Goal: Communication & Community: Answer question/provide support

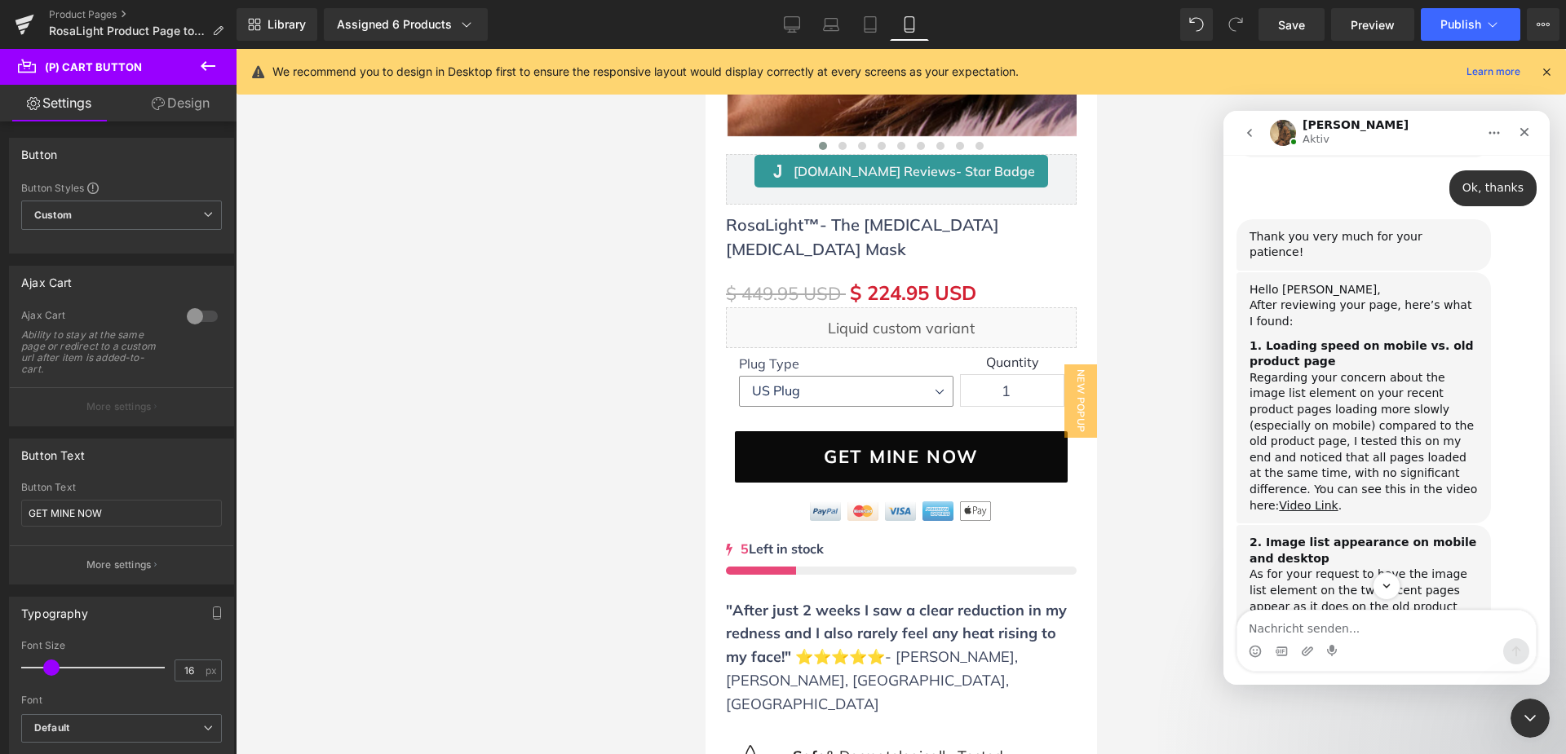
scroll to position [1761, 0]
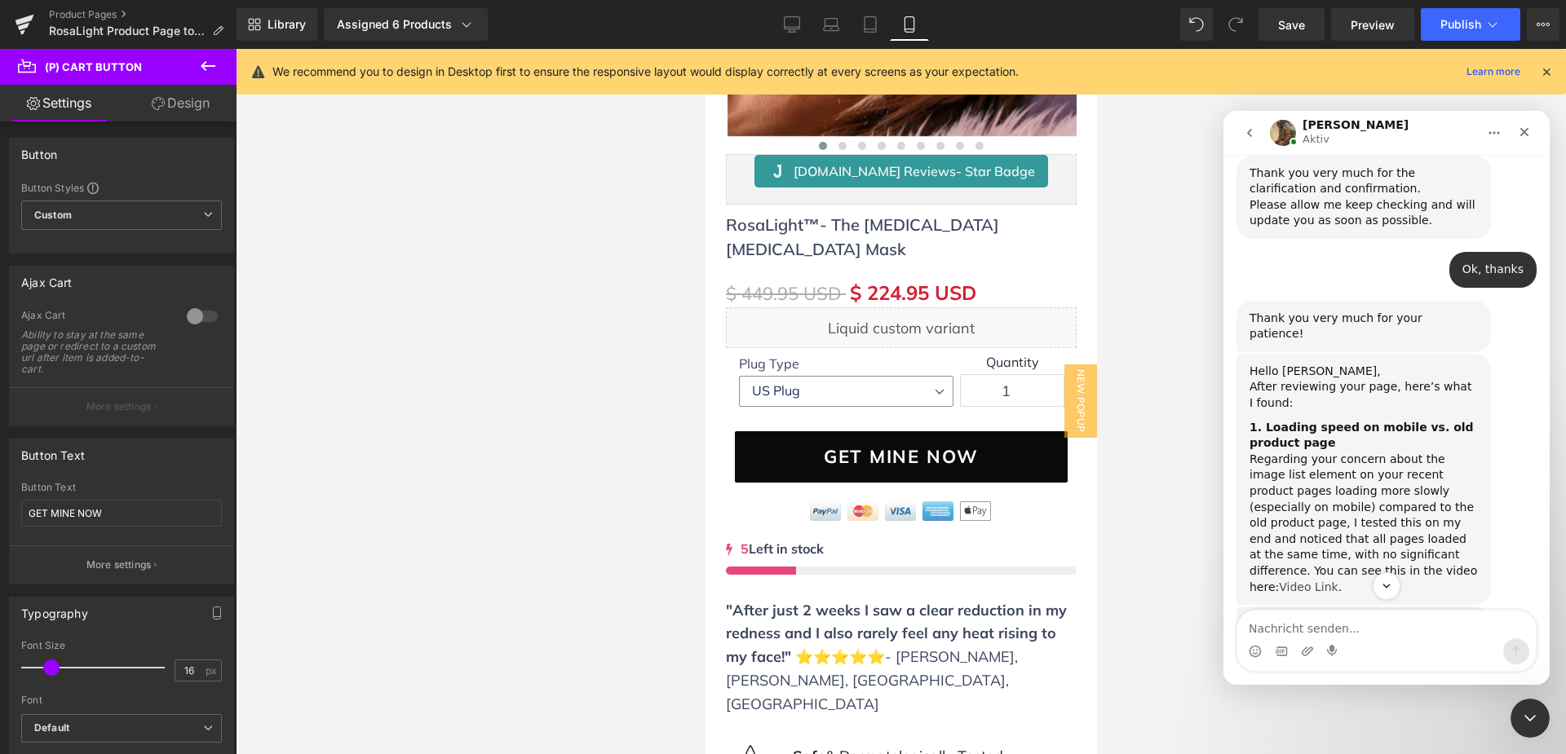
click at [1291, 581] on link "Video Link" at bounding box center [1308, 587] width 59 height 13
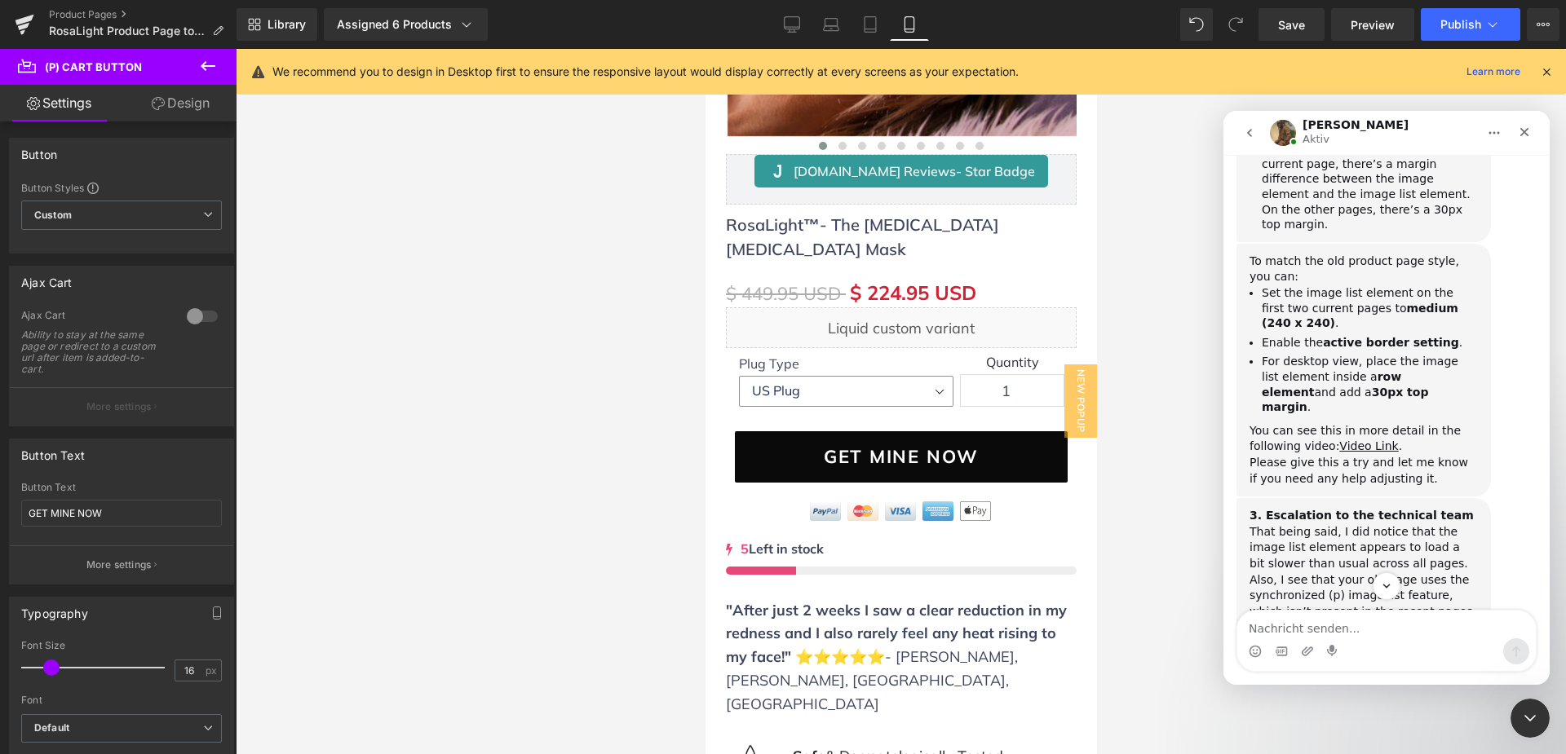
scroll to position [2511, 0]
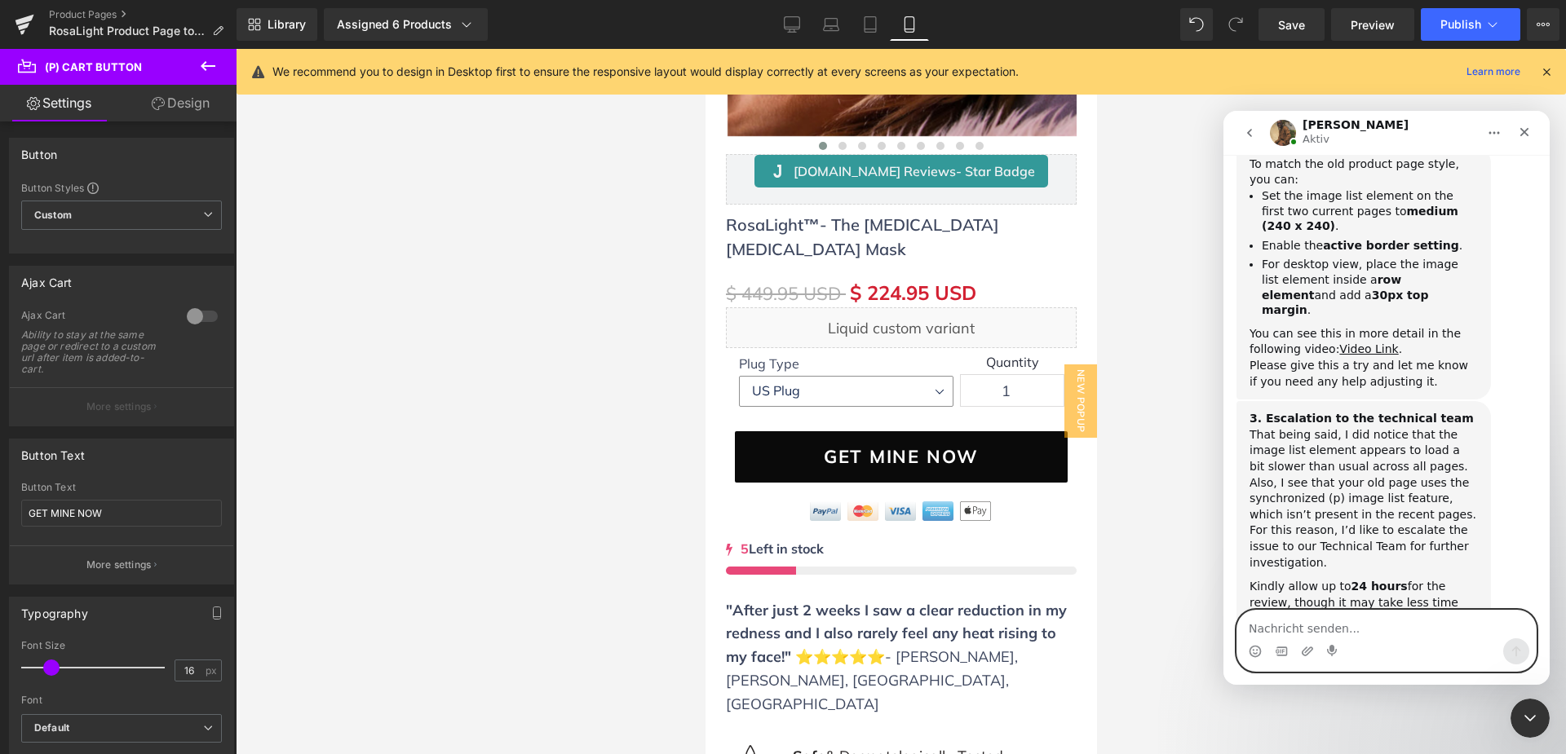
click at [1311, 633] on textarea "Nachricht senden..." at bounding box center [1386, 625] width 299 height 28
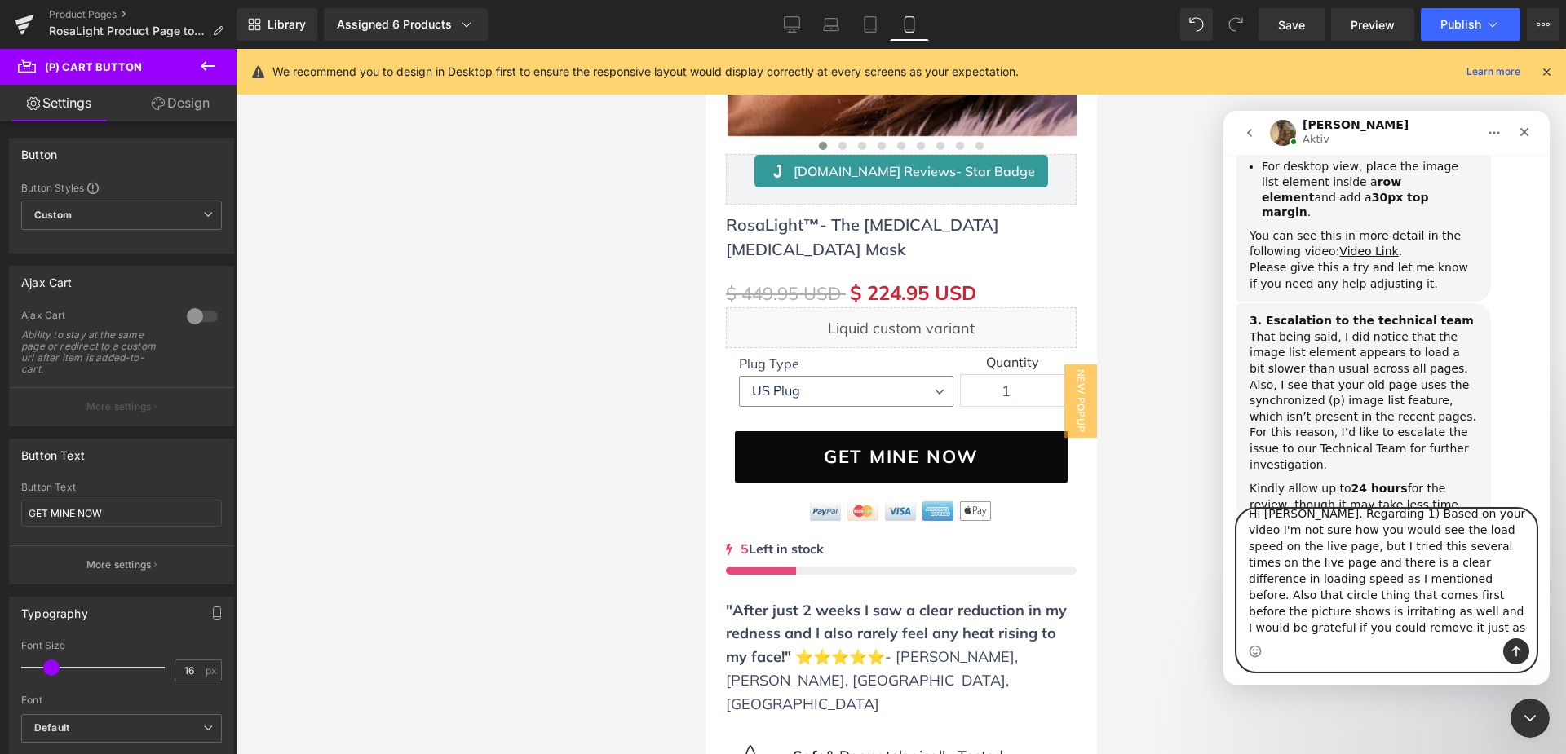
scroll to position [2612, 0]
type textarea "Hi [PERSON_NAME]. Regarding 1) Based on your video I'm not sure how you would s…"
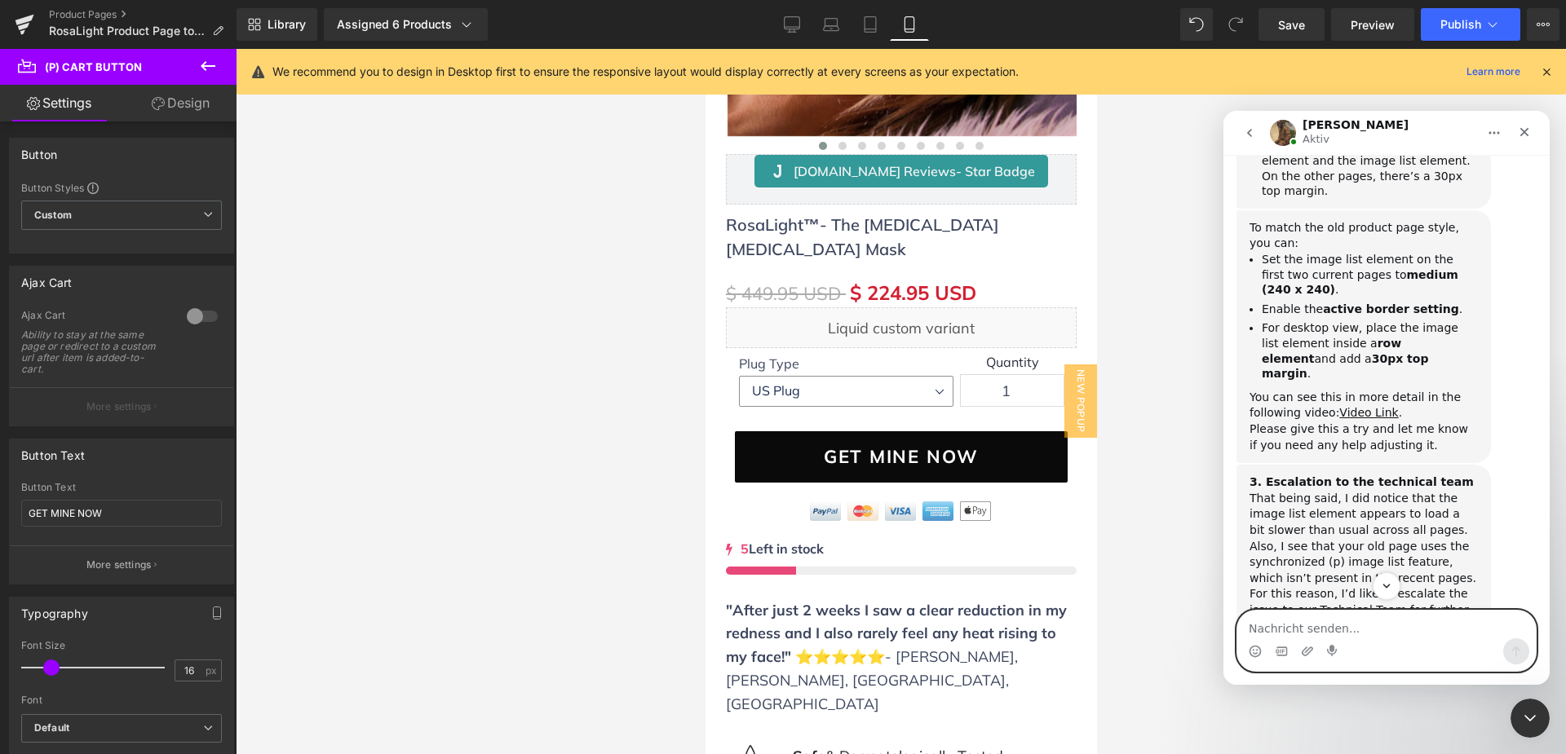
scroll to position [2459, 0]
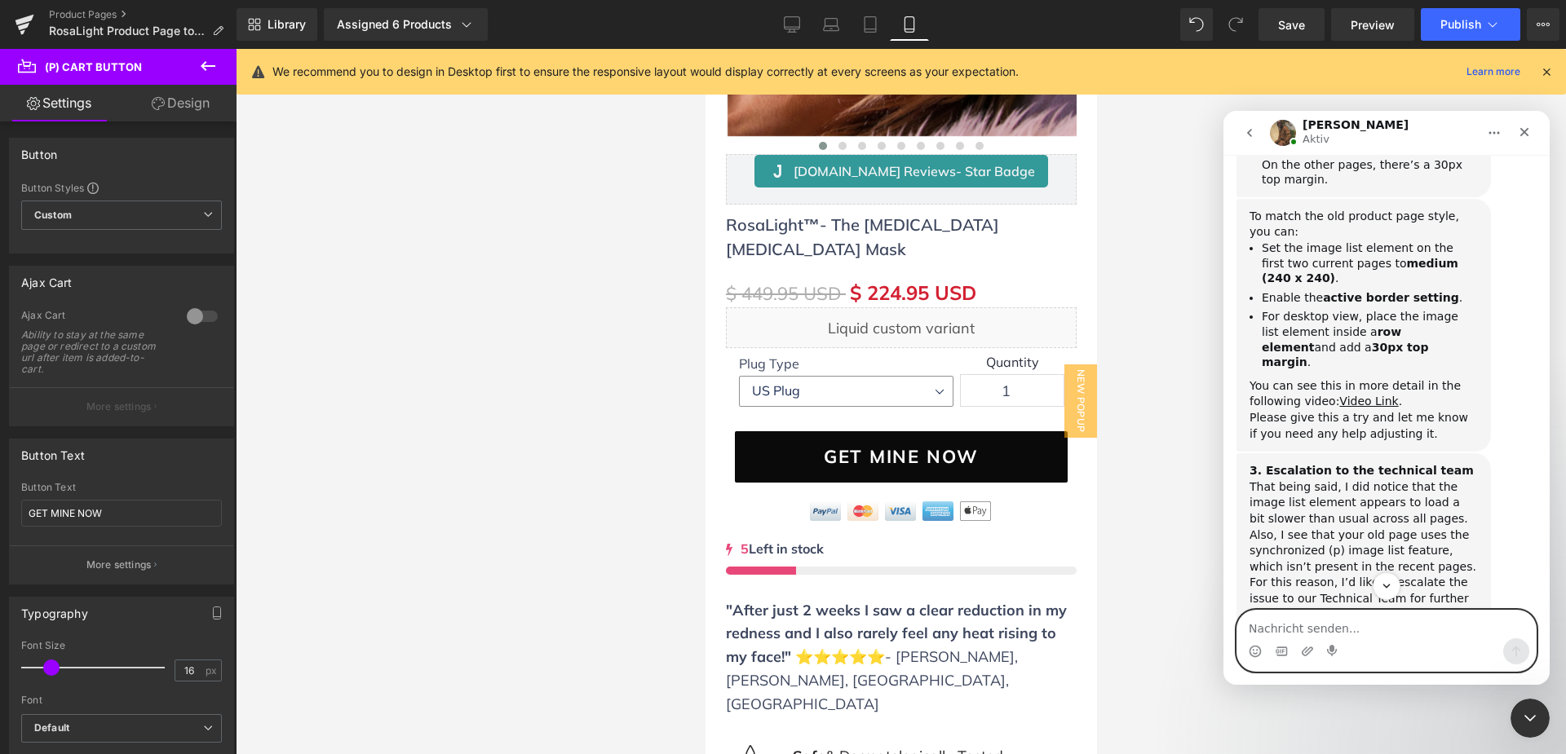
drag, startPoint x: 1287, startPoint y: 630, endPoint x: 1320, endPoint y: 590, distance: 52.1
click at [1285, 628] on textarea "Nachricht senden..." at bounding box center [1386, 625] width 299 height 28
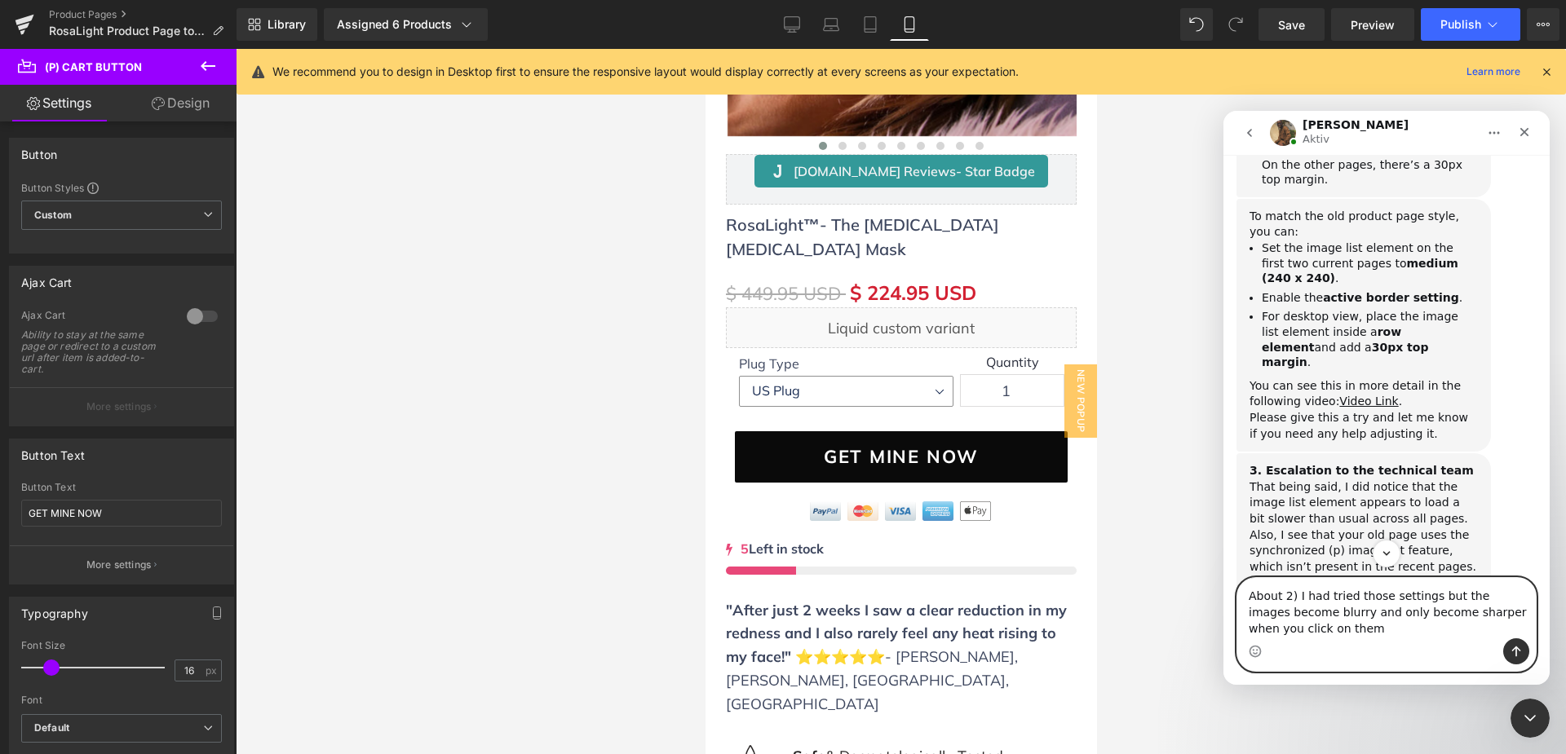
type textarea "About 2) I had tried those settings but the images become blurry and only becom…"
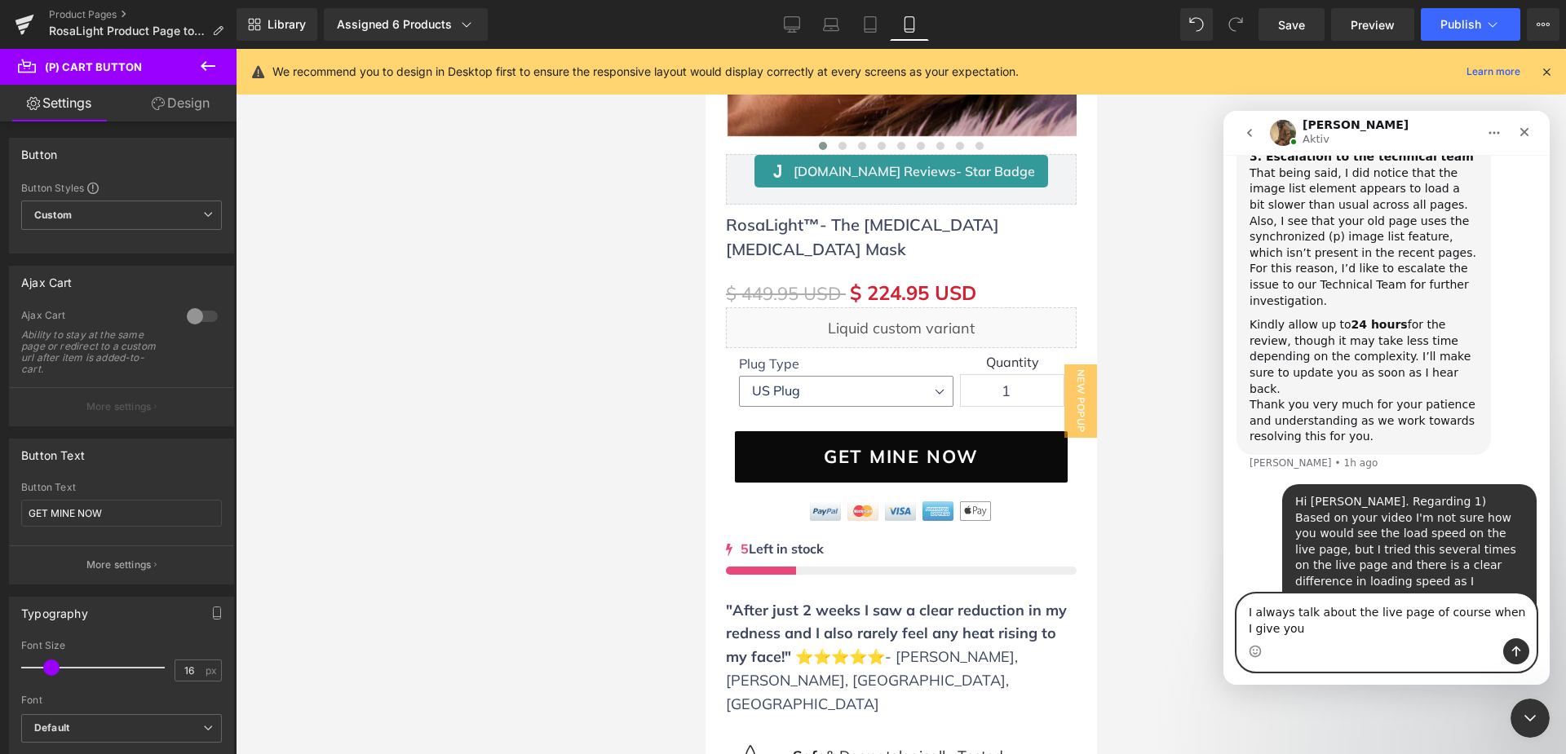
scroll to position [2789, 0]
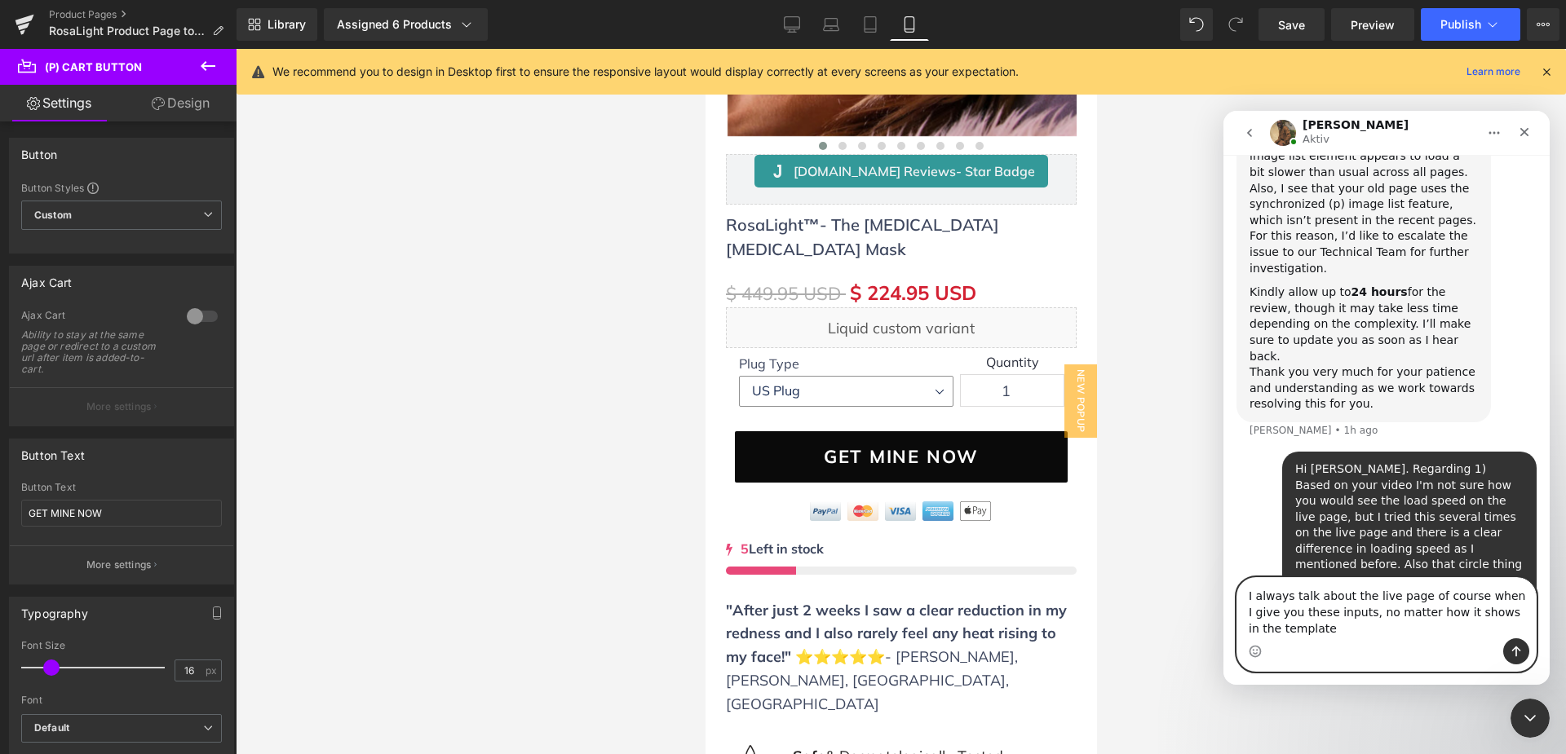
type textarea "I always talk about the live page of course when I give you these inputs, no ma…"
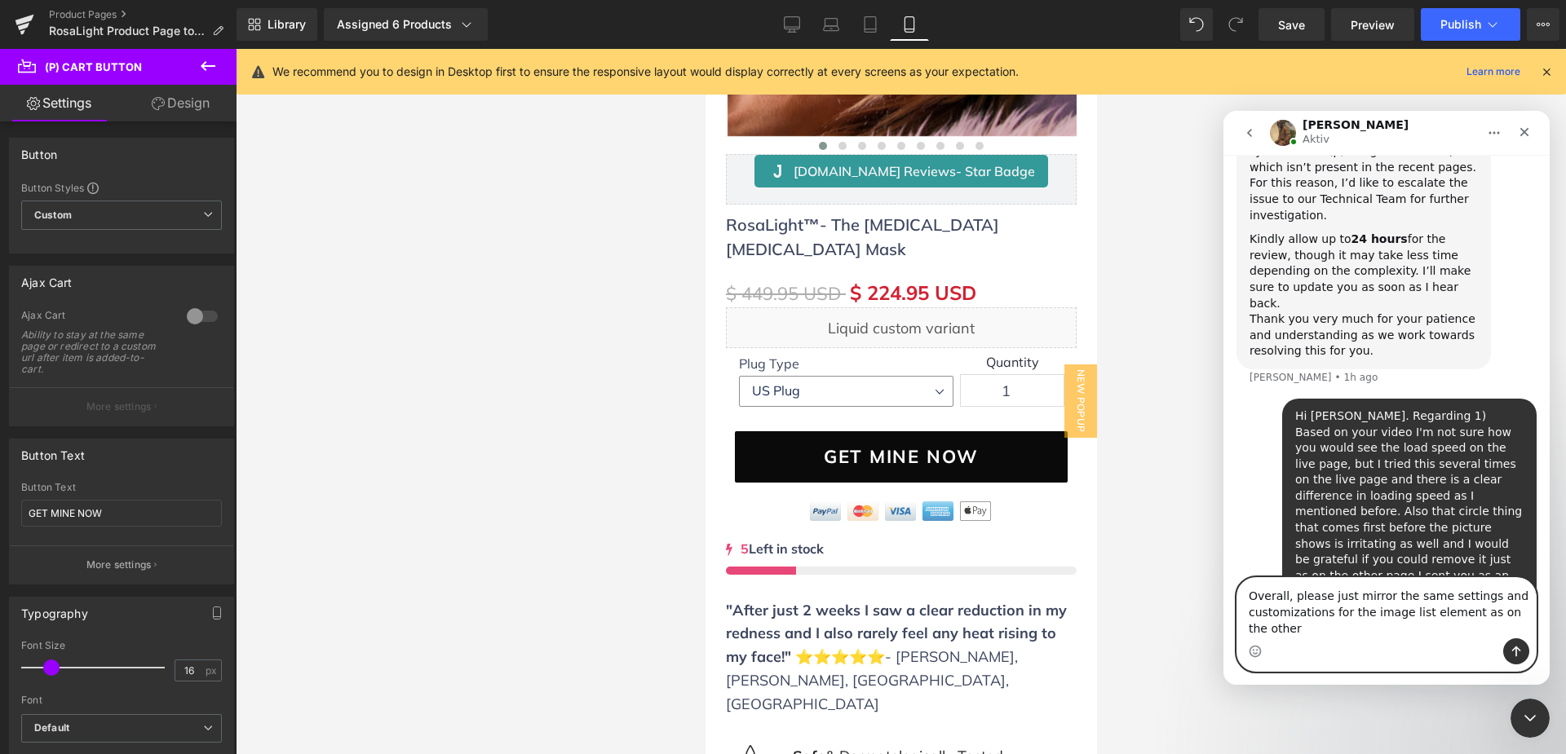
scroll to position [2875, 0]
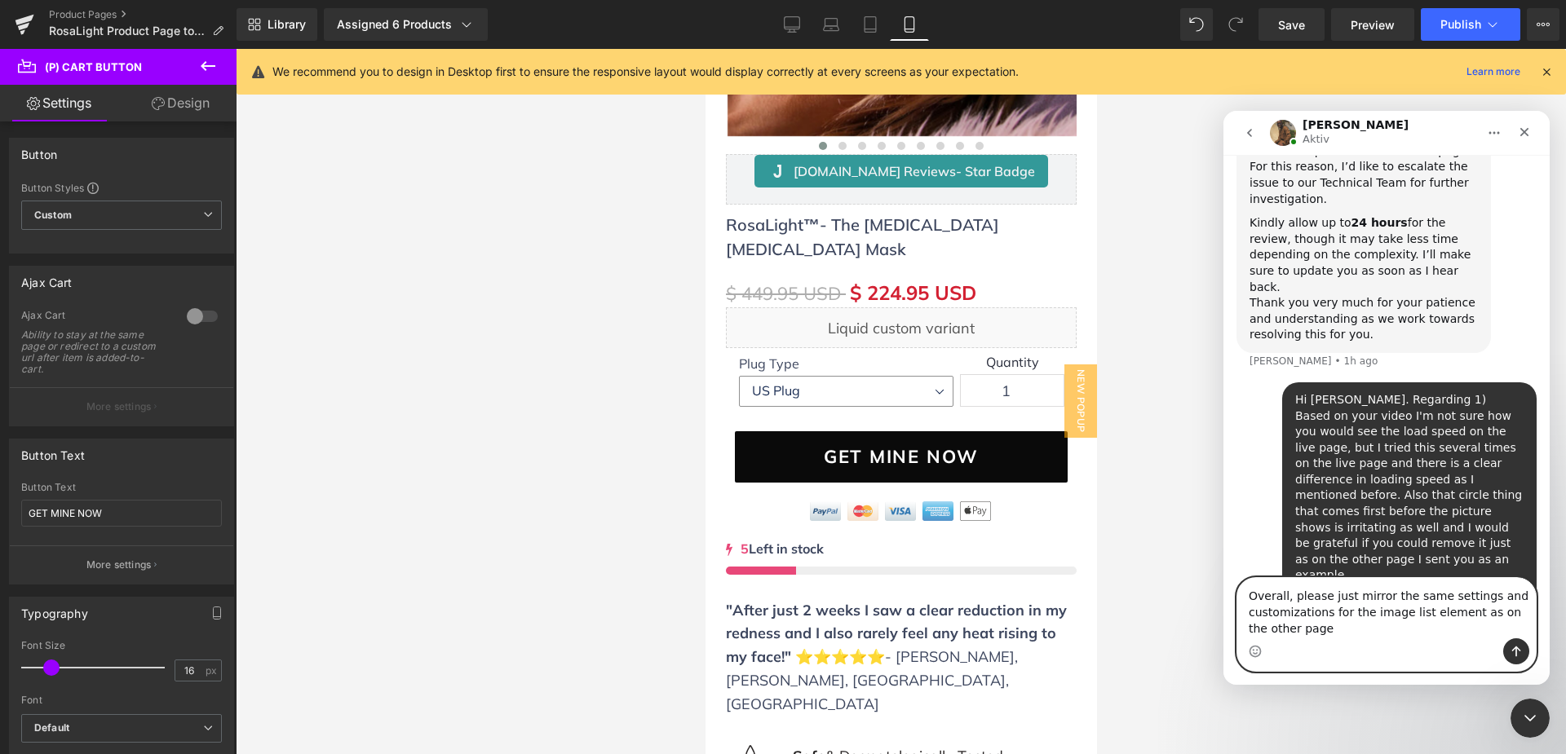
type textarea "Overall, please just mirror the same settings and customizations for the image …"
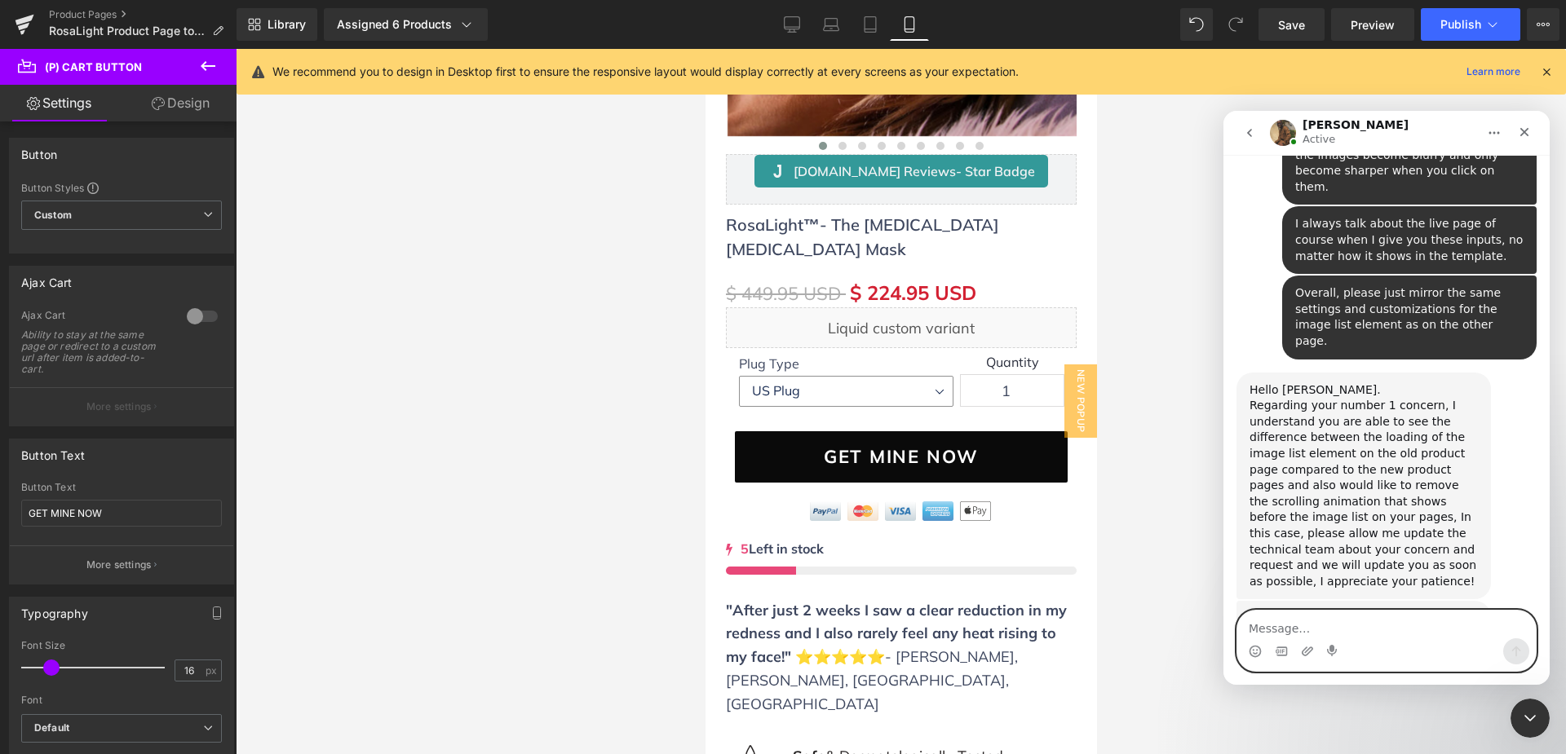
scroll to position [3405, 0]
click at [1334, 634] on textarea "Message…" at bounding box center [1386, 625] width 299 height 28
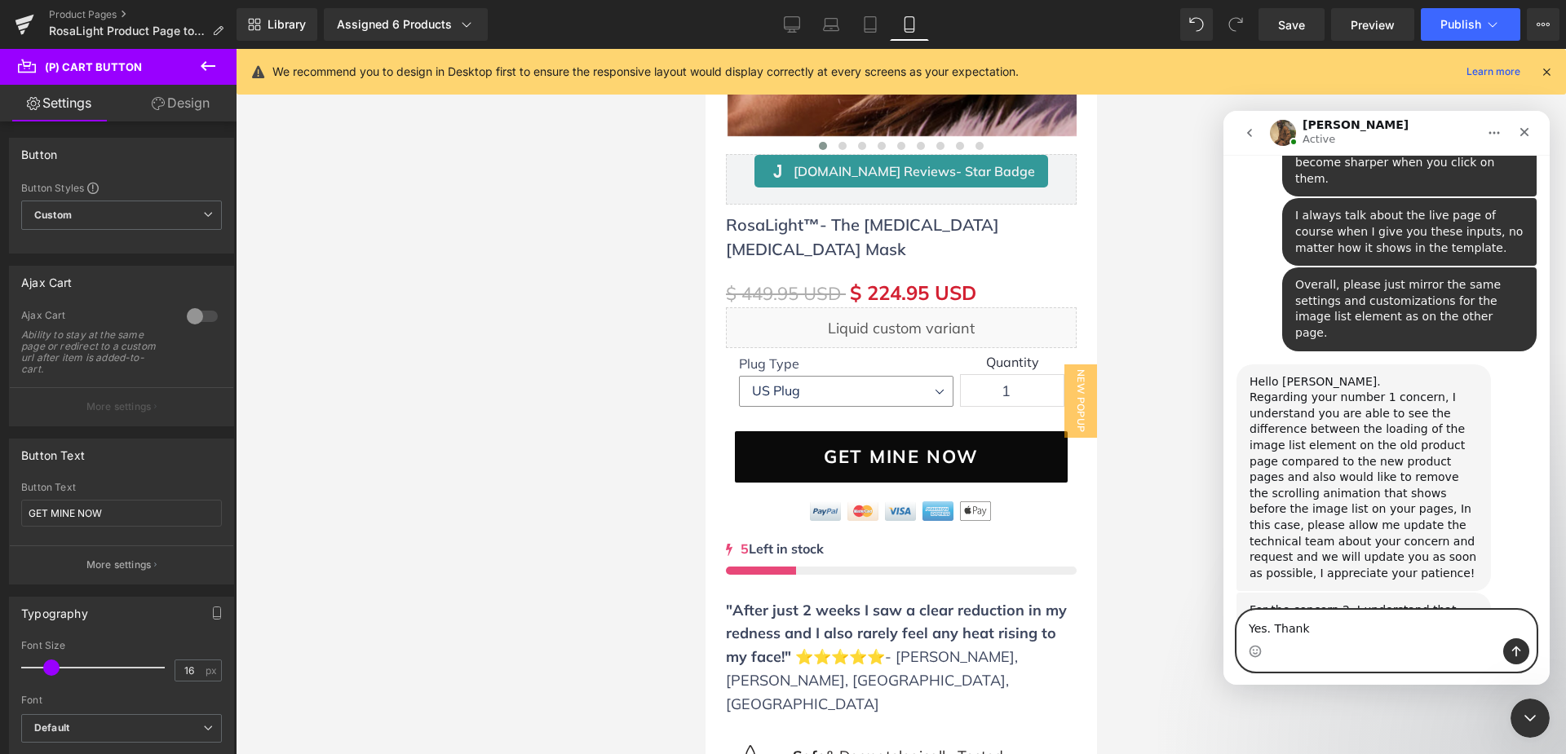
type textarea "Yes. Thanks"
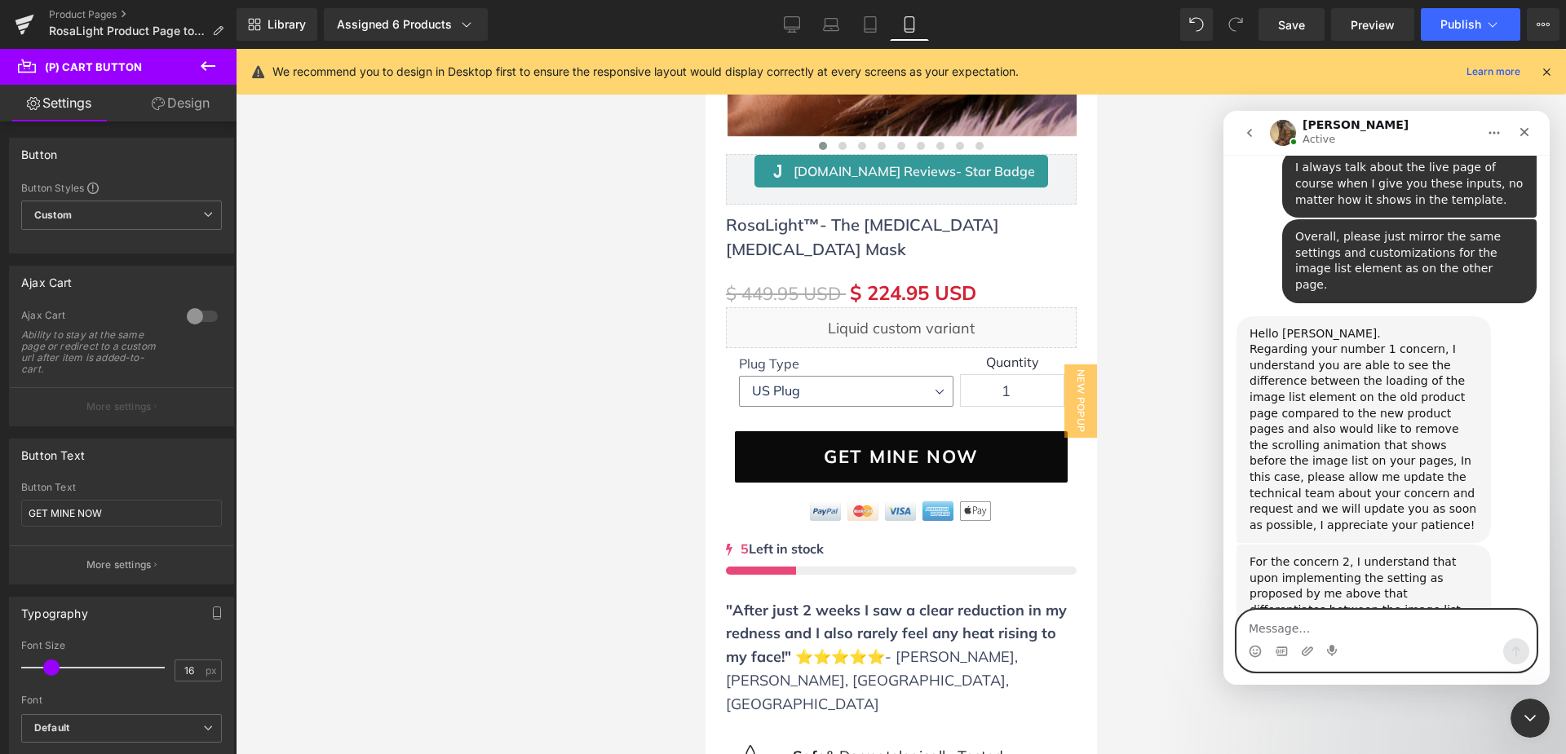
scroll to position [3454, 0]
